Goal: Transaction & Acquisition: Purchase product/service

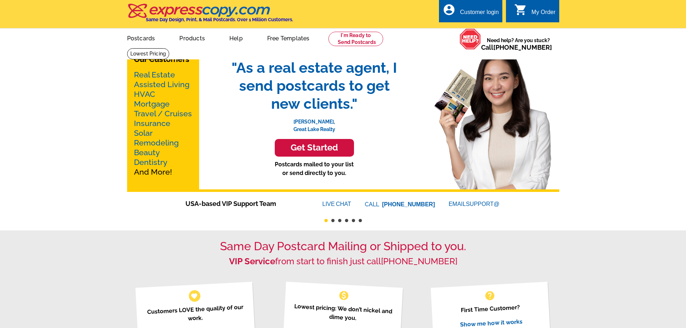
click at [158, 77] on link "Real Estate" at bounding box center [154, 74] width 41 height 9
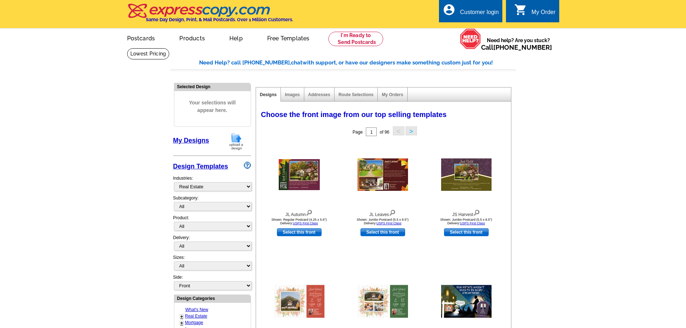
select select "785"
click at [217, 208] on select "All RE/MAX® Referrals Keller Williams® Berkshire Hathaway Home Services Century…" at bounding box center [213, 206] width 78 height 9
select select "793"
click at [174, 202] on select "All RE/MAX® Referrals Keller Williams® Berkshire Hathaway Home Services Century…" at bounding box center [213, 206] width 78 height 9
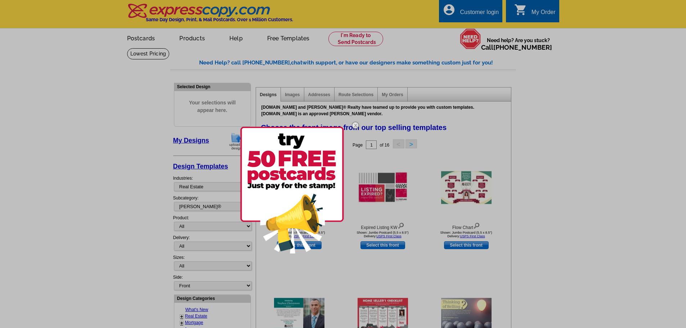
click at [354, 125] on img at bounding box center [355, 125] width 21 height 21
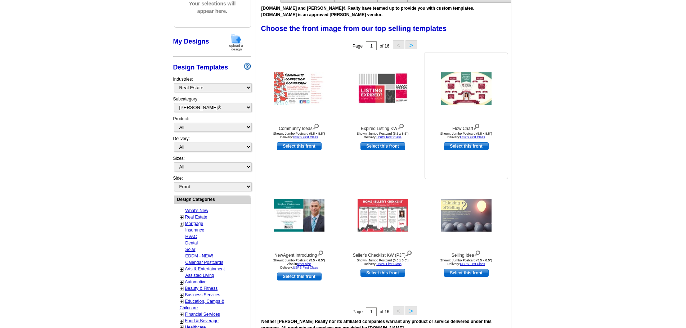
scroll to position [72, 0]
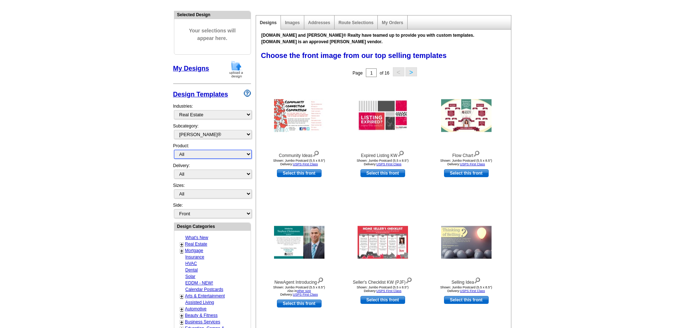
click at [214, 157] on select "All Postcards Letters and flyers Business Cards Door Hangers Greeting Cards" at bounding box center [213, 154] width 78 height 9
select select "3"
click at [174, 150] on select "All Postcards Letters and flyers Business Cards Door Hangers Greeting Cards" at bounding box center [213, 154] width 78 height 9
select select "5"
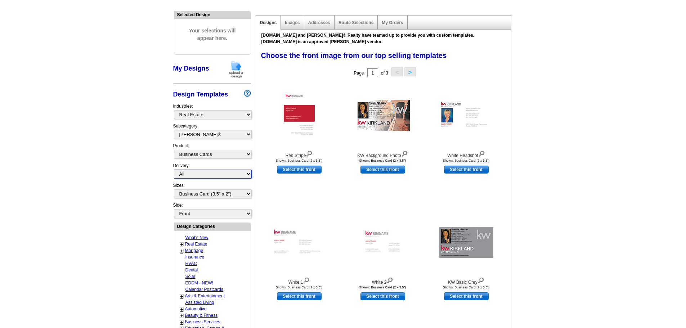
click at [206, 177] on select "All First Class Mail Shipped to Me EDDM Save 66% on Postage" at bounding box center [213, 174] width 78 height 9
select select "3"
click at [174, 170] on select "All First Class Mail Shipped to Me EDDM Save 66% on Postage" at bounding box center [213, 174] width 78 height 9
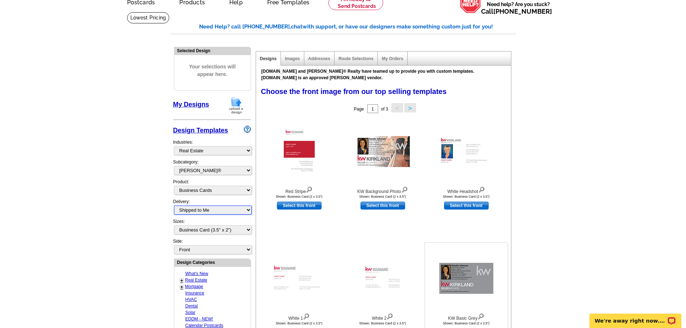
scroll to position [0, 0]
click at [384, 153] on img at bounding box center [383, 151] width 54 height 31
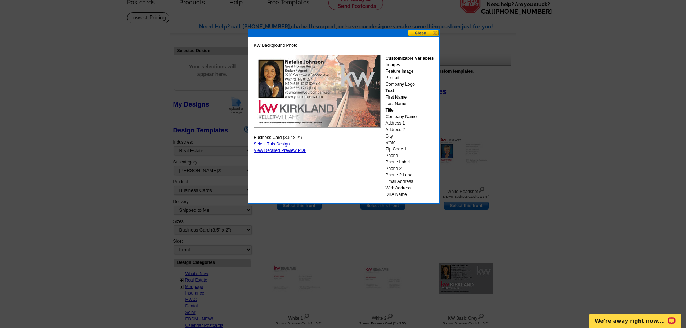
click at [428, 30] on button at bounding box center [424, 33] width 32 height 7
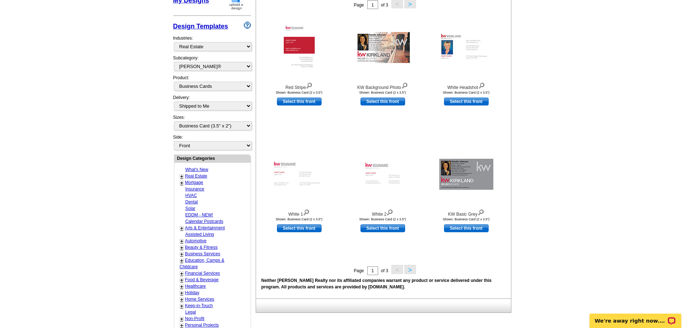
scroll to position [144, 0]
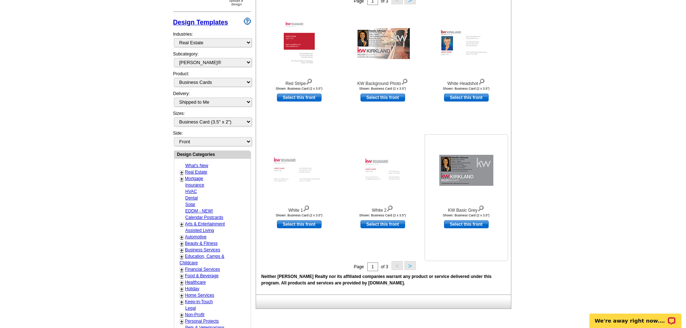
click at [468, 177] on img at bounding box center [467, 170] width 54 height 31
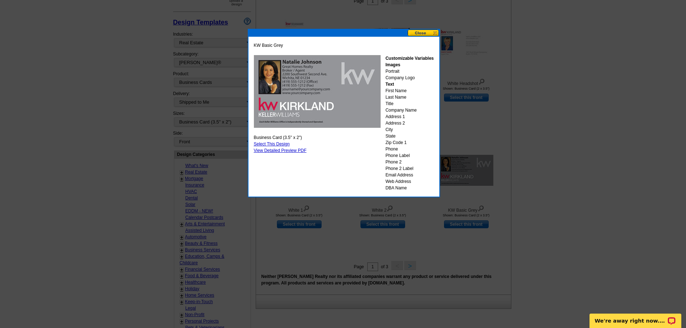
click at [271, 144] on link "Select This Design" at bounding box center [272, 144] width 36 height 5
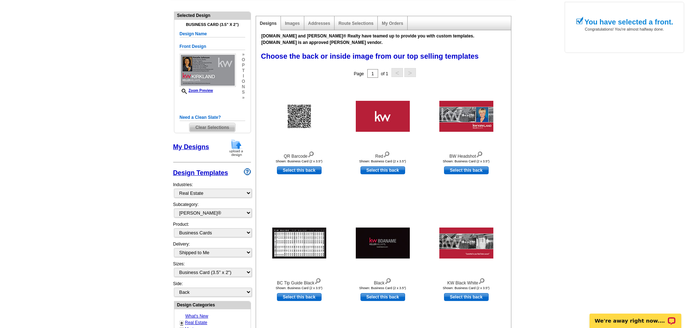
scroll to position [72, 0]
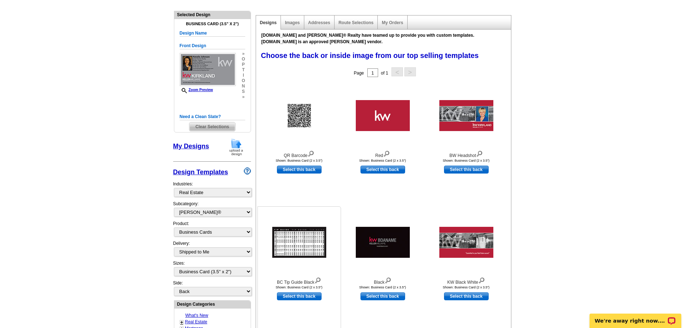
click at [300, 246] on img at bounding box center [299, 242] width 54 height 31
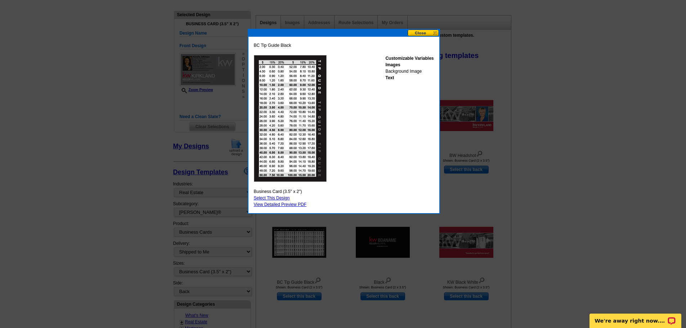
click at [277, 197] on link "Select This Design" at bounding box center [272, 198] width 36 height 5
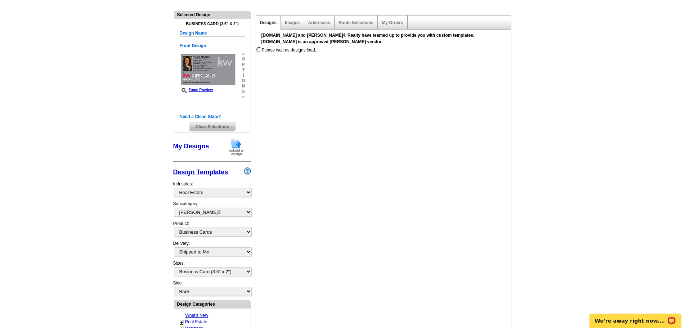
select select "front"
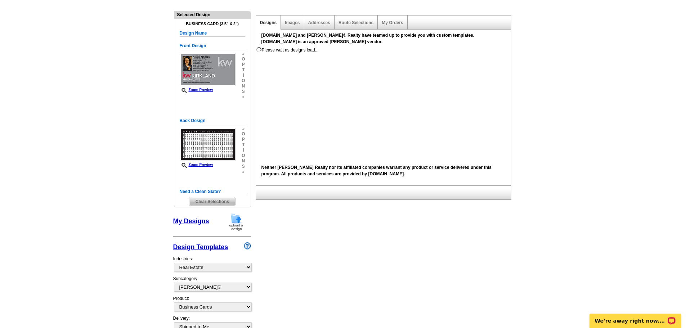
scroll to position [0, 0]
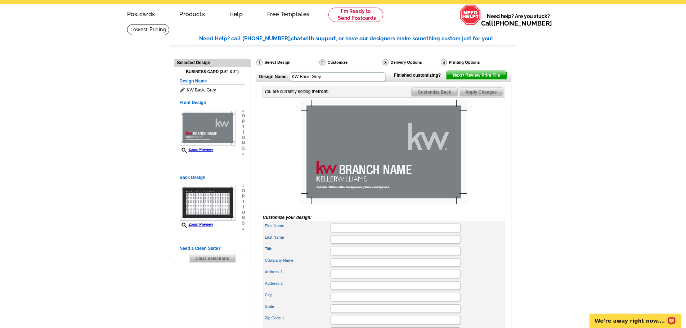
scroll to position [72, 0]
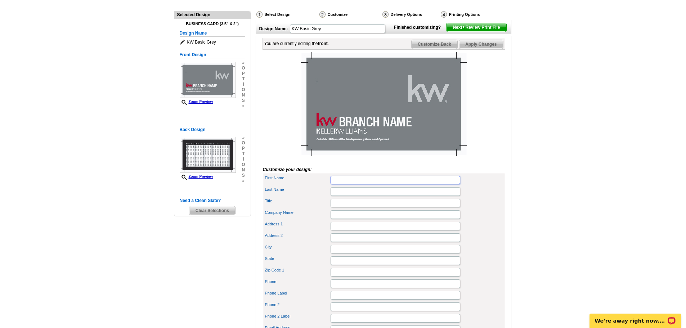
click at [342, 184] on input "First Name" at bounding box center [396, 180] width 130 height 9
type input "Anissa"
click at [384, 196] on input "Last Name" at bounding box center [396, 191] width 130 height 9
type input "Bowen"
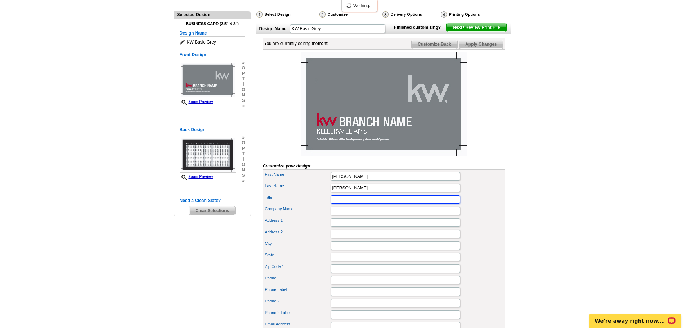
click at [365, 204] on input "Title" at bounding box center [396, 199] width 130 height 9
type input "Realtor®"
click at [341, 215] on input "Company Name" at bounding box center [396, 211] width 130 height 9
type input "KELLER WILLIAMS PREMIER"
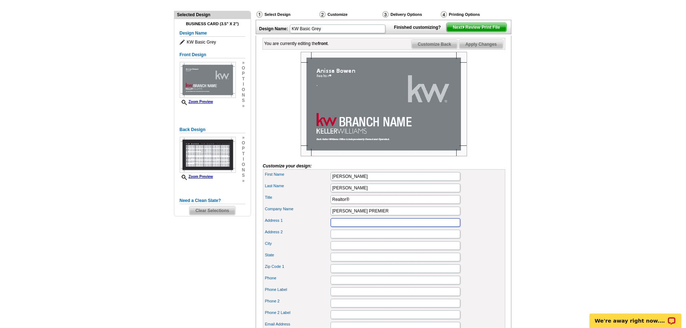
click at [335, 227] on input "Address 1" at bounding box center [396, 222] width 130 height 9
type input "2012 Eastview Pkwy."
click at [343, 238] on input "Address 2" at bounding box center [396, 234] width 130 height 9
type input "Suite 100"
click at [344, 250] on input "City" at bounding box center [396, 245] width 130 height 9
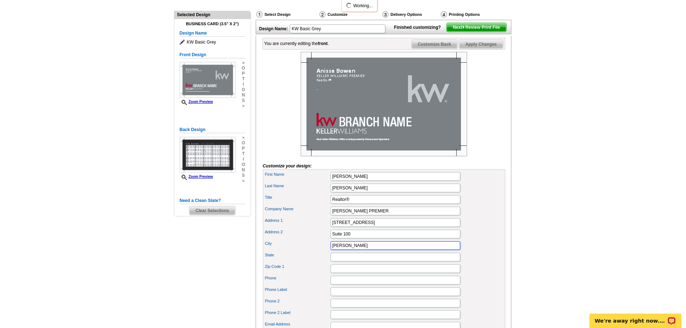
type input "Conyers"
type input "Ga."
type input "30013"
click at [353, 285] on input "Phone" at bounding box center [396, 280] width 130 height 9
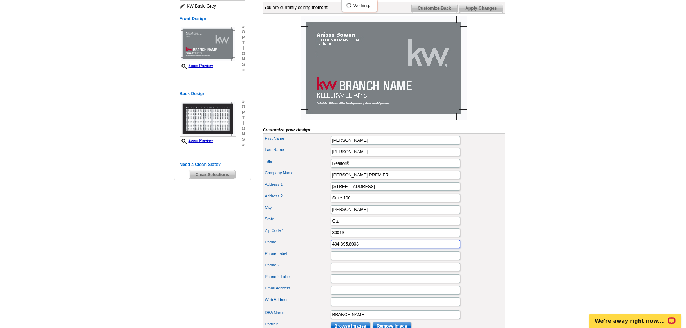
type input "404.895.8008"
click at [347, 260] on input "Phone Label" at bounding box center [396, 255] width 130 height 9
type input "Mobile"
click at [339, 272] on input "Phone 2" at bounding box center [396, 267] width 130 height 9
type input "678."
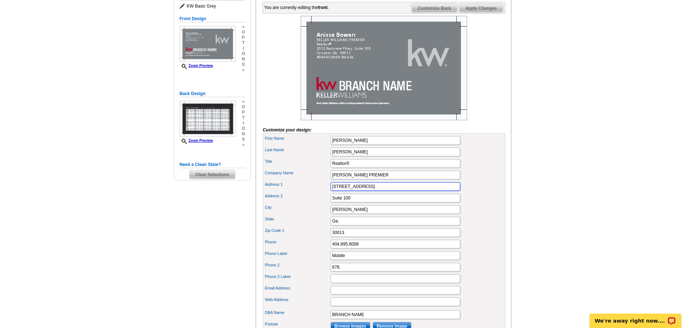
click at [376, 191] on input "2012 Eastview Pkwy." at bounding box center [396, 186] width 130 height 9
type input "2012 Eastview Pkwy.NE"
click at [348, 272] on input "678." at bounding box center [396, 267] width 130 height 9
type input "678.487.1600"
click at [342, 283] on input "Phone 2 Label" at bounding box center [396, 279] width 130 height 9
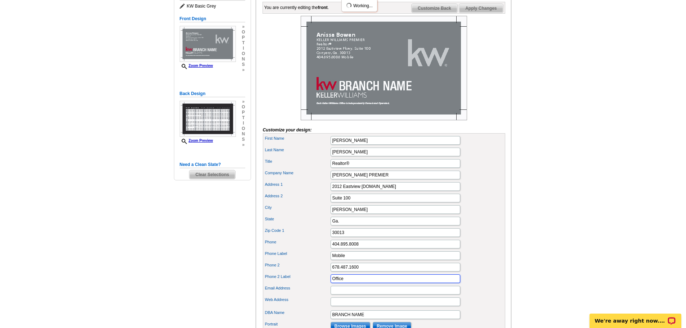
type input "Office"
click at [347, 295] on input "Email Address" at bounding box center [396, 290] width 130 height 9
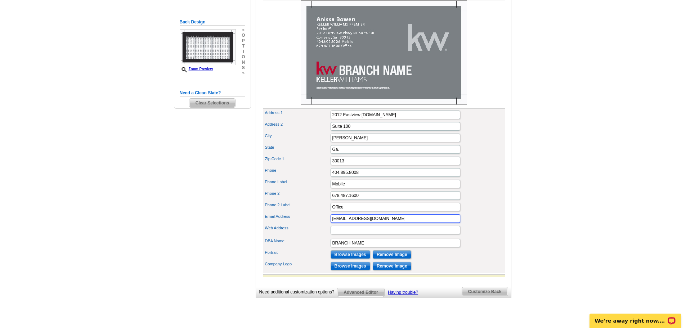
scroll to position [180, 0]
type input "anissabowen@kw.com"
click at [358, 234] on input "Web Address" at bounding box center [396, 230] width 130 height 9
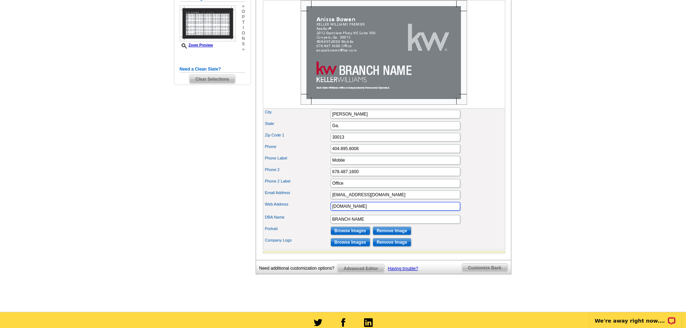
scroll to position [216, 0]
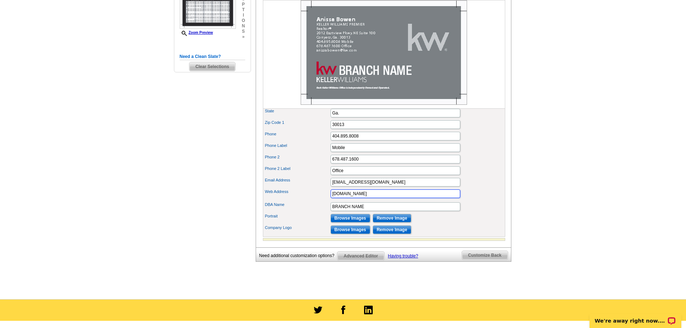
type input "www.anissathrealtor.com"
click at [346, 223] on input "Browse Images" at bounding box center [351, 218] width 40 height 9
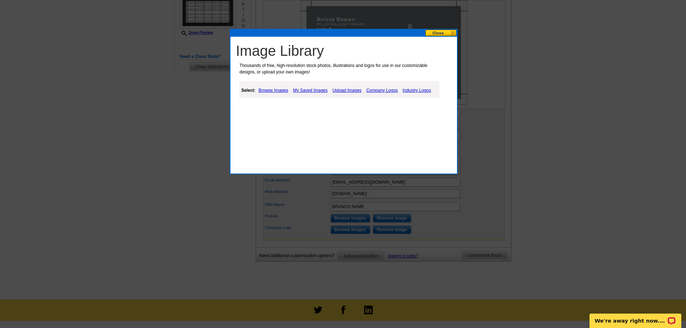
click at [277, 89] on link "Browse Images" at bounding box center [274, 90] width 34 height 9
click at [311, 91] on link "My Saved Images" at bounding box center [310, 90] width 38 height 9
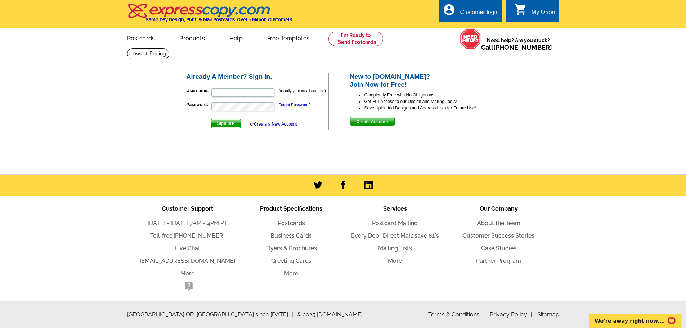
click at [372, 122] on span "Create Account" at bounding box center [372, 121] width 44 height 9
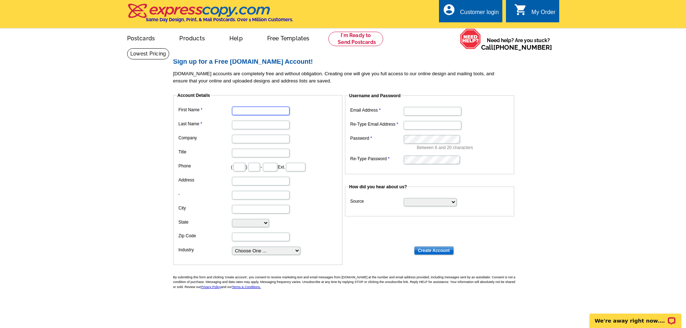
click at [269, 110] on input "First Name" at bounding box center [261, 111] width 58 height 9
type input "[PERSON_NAME]"
type input "[PERSON_NAME] Premier"
type input "Realtor®"
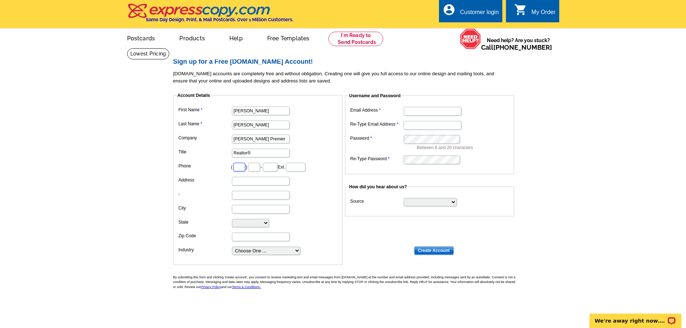
click at [244, 168] on input "text" at bounding box center [239, 167] width 12 height 9
type input "404"
click at [260, 169] on input "text" at bounding box center [254, 167] width 12 height 9
type input "895"
click at [277, 170] on input "text" at bounding box center [270, 167] width 14 height 9
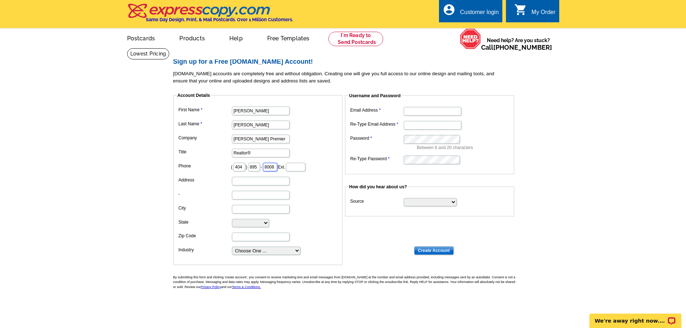
type input "8008"
click at [255, 181] on input "Address" at bounding box center [261, 181] width 58 height 9
type input "[STREET_ADDRESS]"
type input "[GEOGRAPHIC_DATA]"
select select "GA"
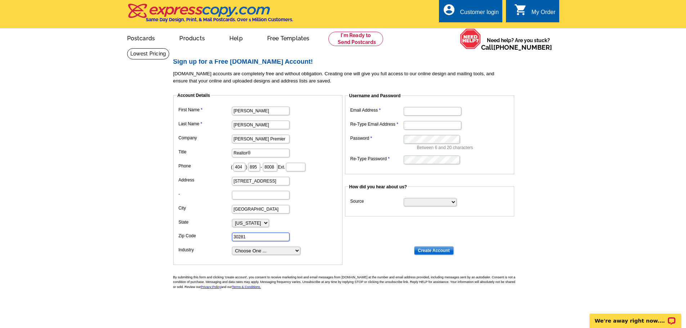
type input "30281"
click at [276, 253] on select "Choose One ... Residential Real Estate Accounting Agriculture Architecture Arts…" at bounding box center [266, 251] width 68 height 8
select select "3"
click at [232, 247] on select "Choose One ... Residential Real Estate Accounting Agriculture Architecture Arts…" at bounding box center [266, 251] width 68 height 8
click at [435, 115] on input "Email Address" at bounding box center [433, 111] width 58 height 9
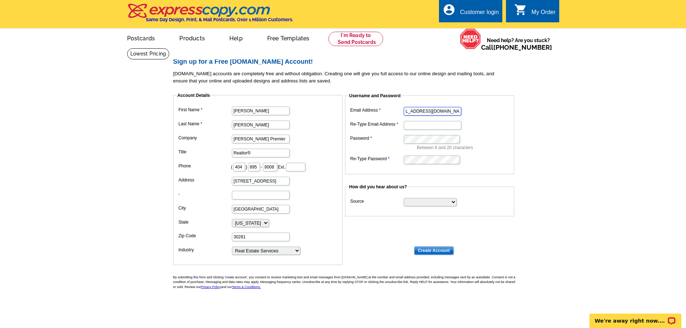
scroll to position [0, 15]
type input "[EMAIL_ADDRESS][DOMAIN_NAME]"
click at [370, 227] on dl "Account Details First Name [PERSON_NAME] Last Name [PERSON_NAME] Company [PERSO…" at bounding box center [346, 172] width 346 height 173
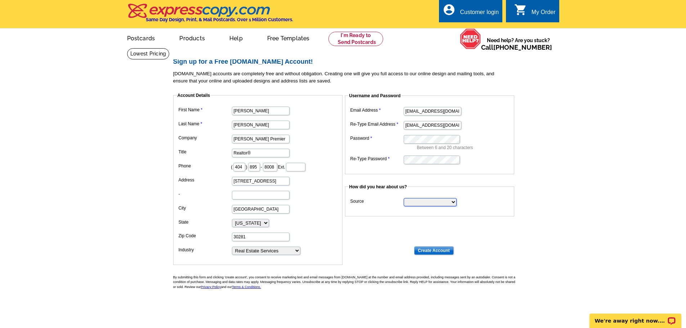
click at [453, 203] on select "Search Engine Television Ad Direct Mail Postcard Email Referred by a friend Oth…" at bounding box center [430, 202] width 53 height 8
select select "search"
click at [404, 199] on select "Search Engine Television Ad Direct Mail Postcard Email Referred by a friend Oth…" at bounding box center [430, 202] width 53 height 8
click at [435, 250] on input "Create Account" at bounding box center [434, 250] width 40 height 9
